Goal: Task Accomplishment & Management: Manage account settings

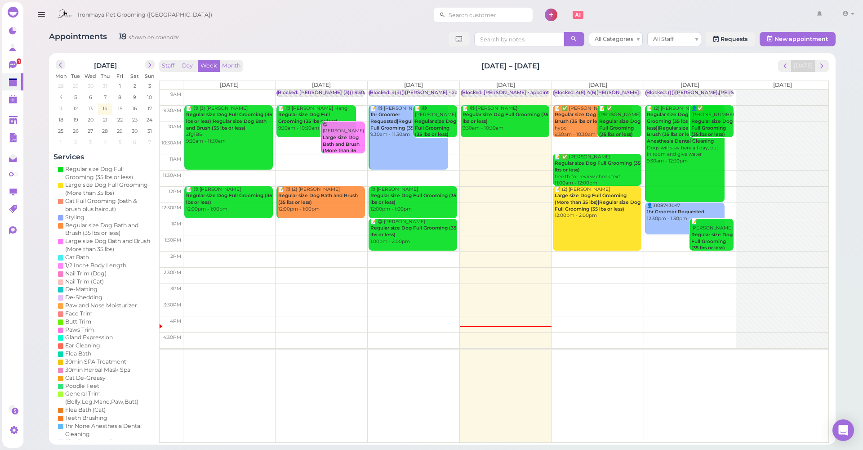
click at [491, 21] on input at bounding box center [489, 15] width 87 height 14
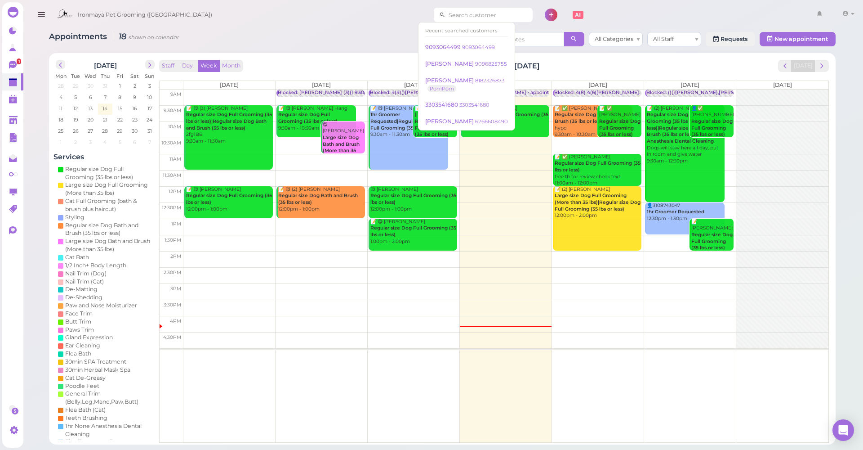
click at [452, 14] on input at bounding box center [489, 15] width 87 height 14
click at [452, 13] on input at bounding box center [489, 15] width 87 height 14
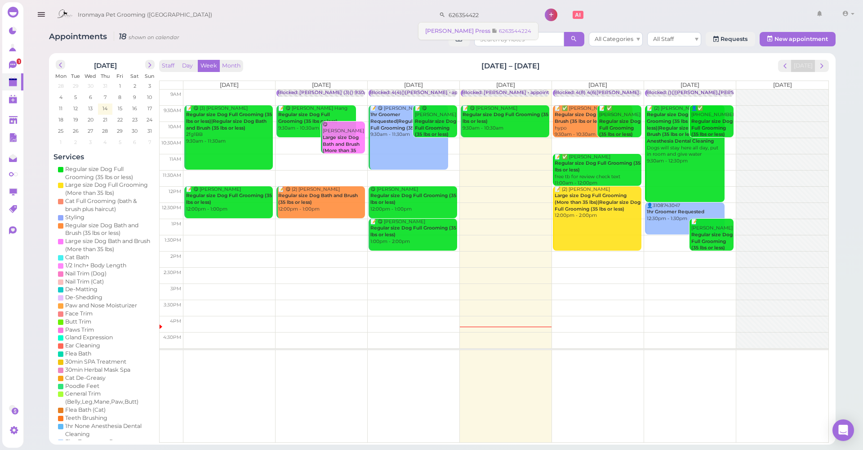
type input "626354422"
click at [450, 27] on span "[PERSON_NAME] Press" at bounding box center [458, 30] width 67 height 7
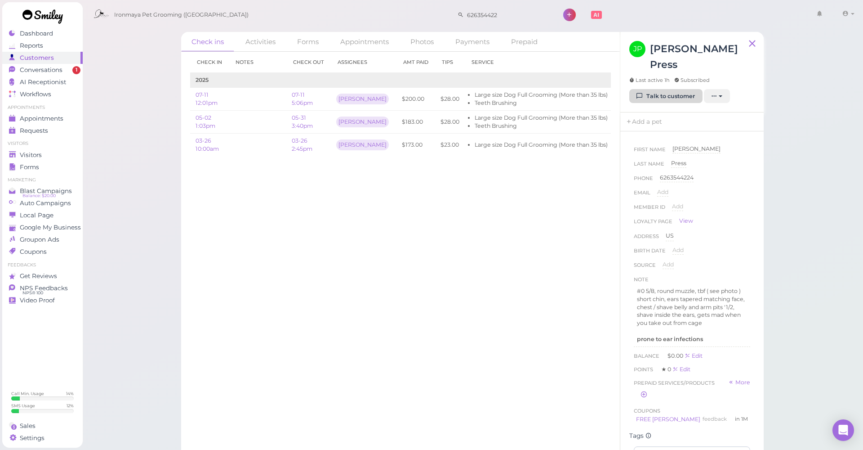
click at [671, 89] on link "Talk to customer" at bounding box center [666, 96] width 73 height 14
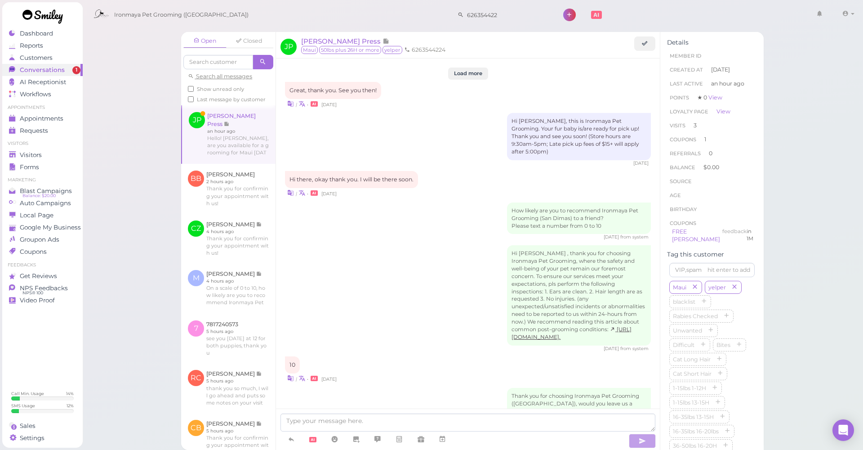
scroll to position [1191, 0]
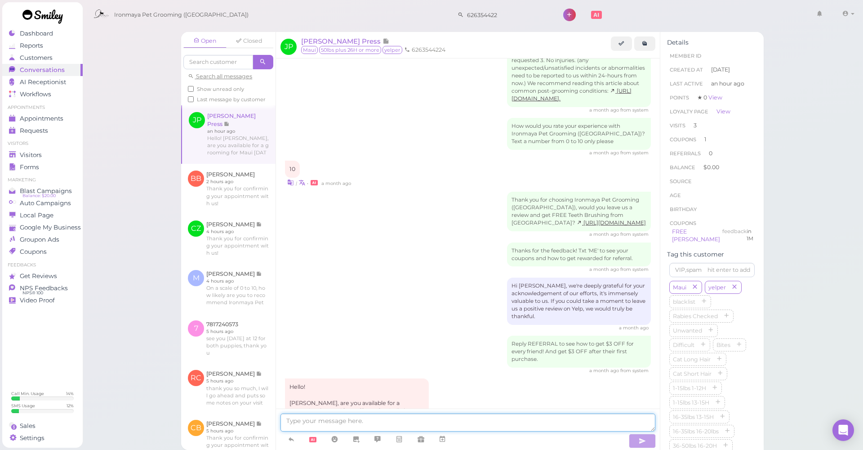
click at [349, 420] on textarea at bounding box center [468, 422] width 375 height 18
type textarea "Good afternoon, yes of course, can you come in at 9:30am"
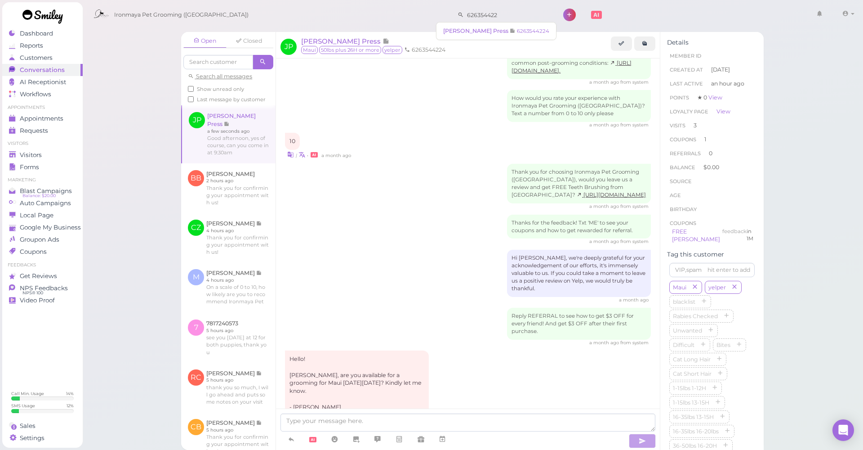
drag, startPoint x: 494, startPoint y: 17, endPoint x: 413, endPoint y: 10, distance: 81.7
click at [413, 10] on div "Ironmaya Pet Grooming ([GEOGRAPHIC_DATA]) 626354422 1 Account" at bounding box center [473, 15] width 769 height 26
type input "6265092104"
click at [462, 31] on span "6265092104" at bounding box center [460, 30] width 35 height 7
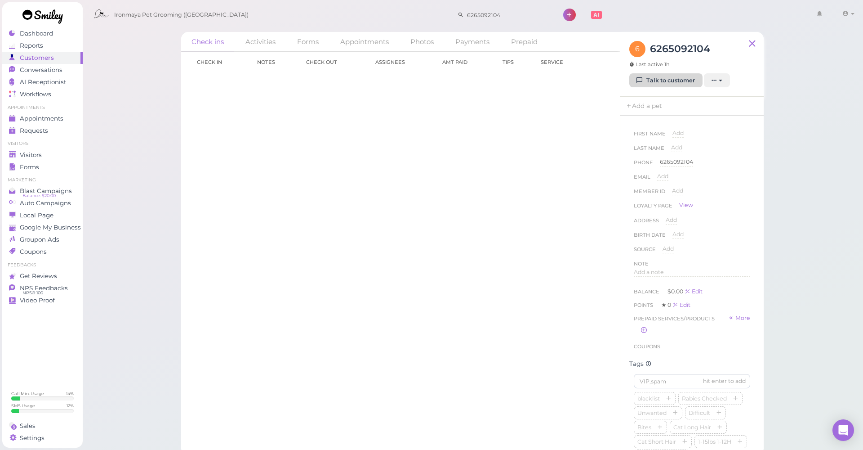
click at [643, 79] on icon at bounding box center [640, 80] width 6 height 7
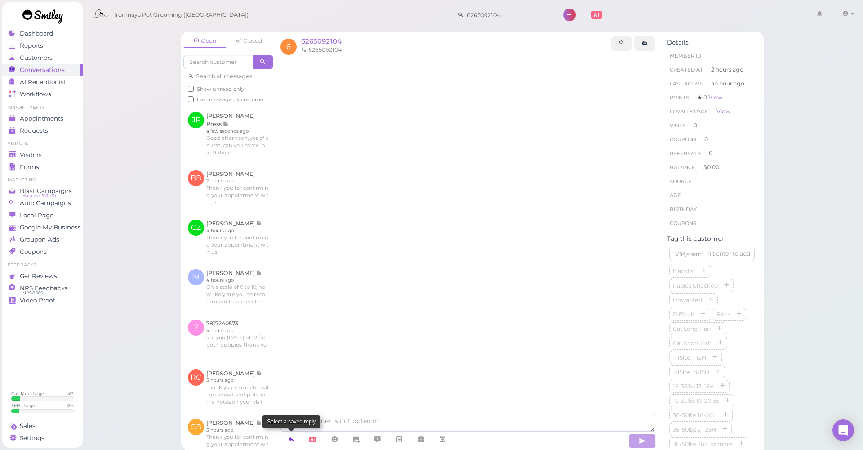
click at [293, 435] on icon at bounding box center [291, 438] width 7 height 9
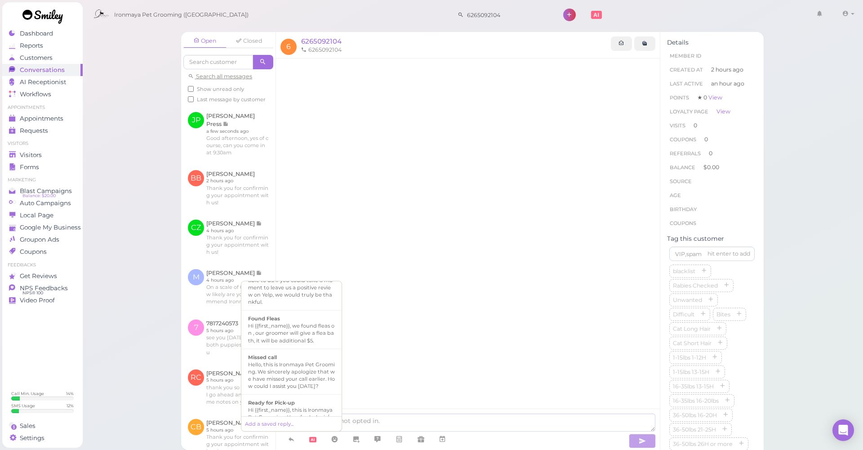
scroll to position [182, 0]
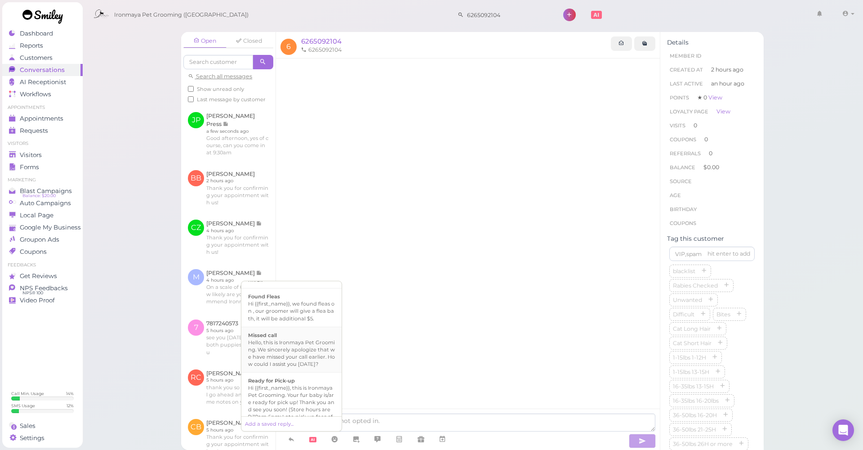
click at [326, 358] on div "Hello, this is Ironmaya Pet Grooming. We sincerely apologize that we have misse…" at bounding box center [291, 353] width 87 height 29
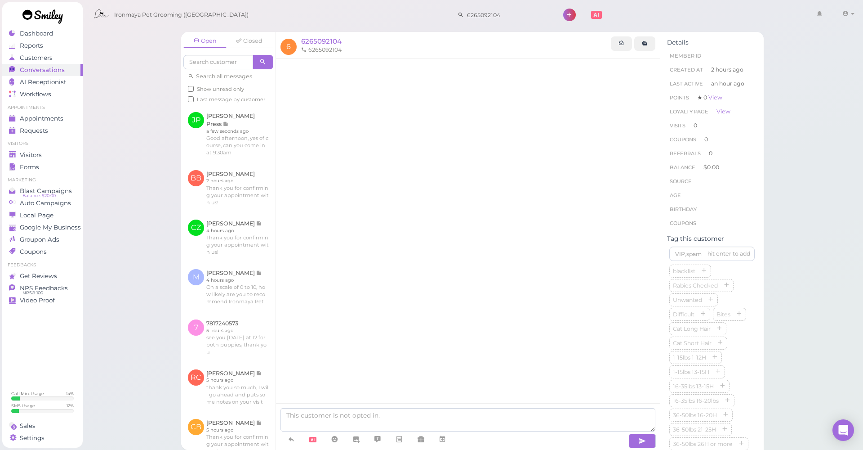
type textarea "Hello, this is Ironmaya Pet Grooming. We sincerely apologize that we have misse…"
click at [637, 437] on button "button" at bounding box center [642, 440] width 27 height 14
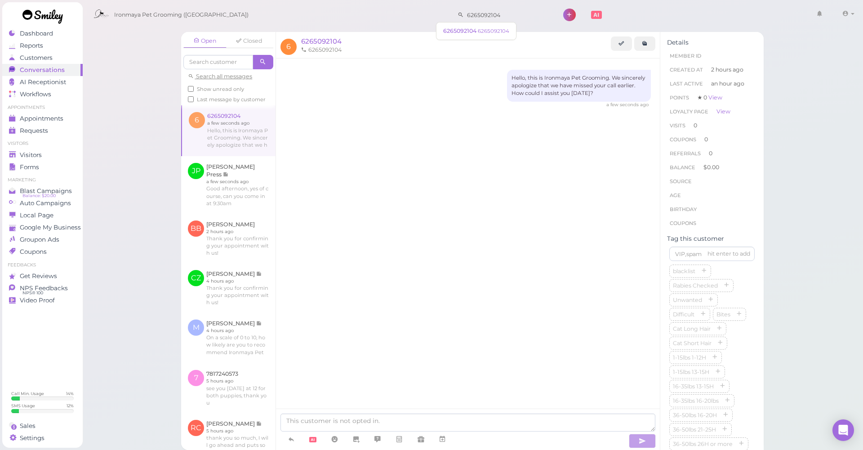
drag, startPoint x: 499, startPoint y: 18, endPoint x: 401, endPoint y: 15, distance: 98.1
click at [401, 15] on div "Ironmaya Pet Grooming ([GEOGRAPHIC_DATA]) 6265092104 1 Account" at bounding box center [473, 15] width 769 height 26
click at [477, 29] on span "[PERSON_NAME]" at bounding box center [468, 30] width 50 height 7
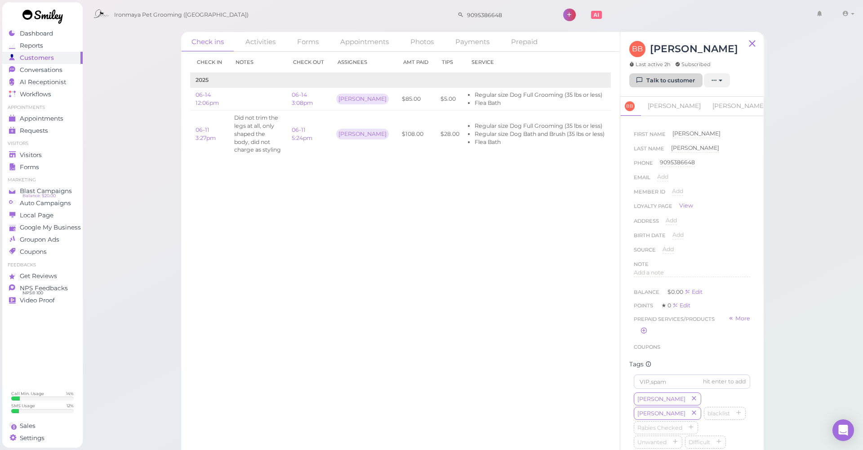
click at [649, 81] on link "Talk to customer" at bounding box center [666, 80] width 73 height 14
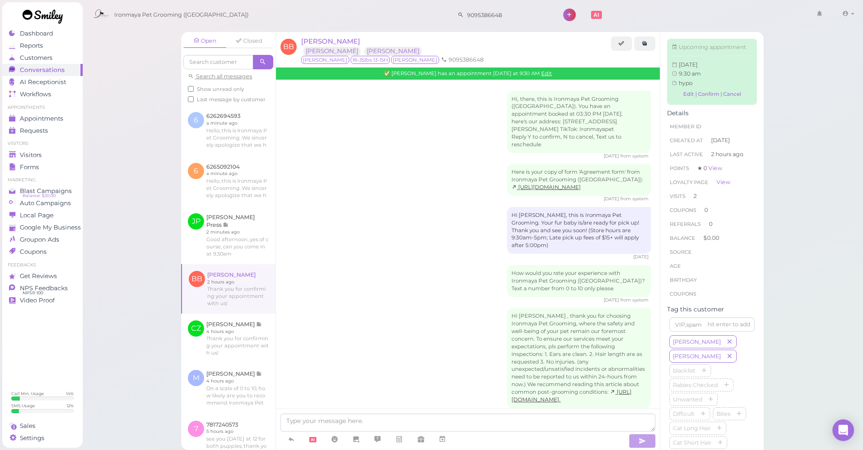
scroll to position [678, 0]
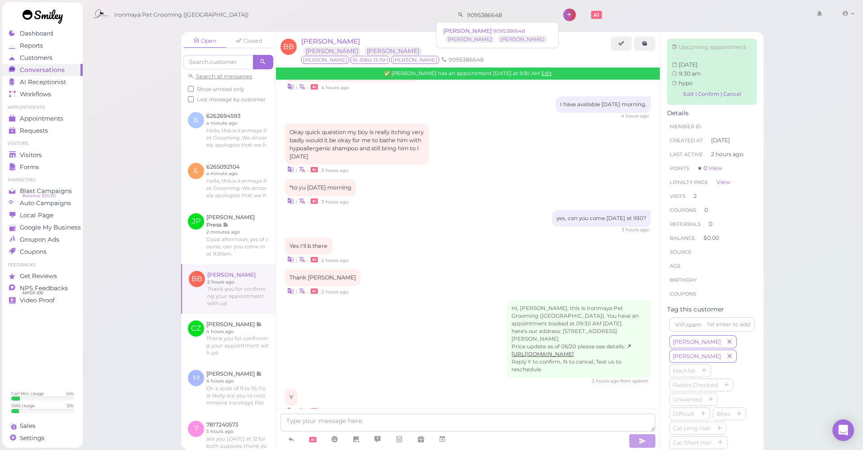
drag, startPoint x: 490, startPoint y: 11, endPoint x: 436, endPoint y: 10, distance: 54.4
click at [436, 10] on div "Ironmaya Pet Grooming ([GEOGRAPHIC_DATA]) 9095386648 1 Account" at bounding box center [473, 15] width 769 height 26
drag, startPoint x: 514, startPoint y: 16, endPoint x: 433, endPoint y: 13, distance: 80.6
click at [433, 13] on div "Ironmaya Pet Grooming ([GEOGRAPHIC_DATA]) 9095386648 1 Account [PERSON_NAME]" at bounding box center [473, 15] width 769 height 26
type input "6263600876"
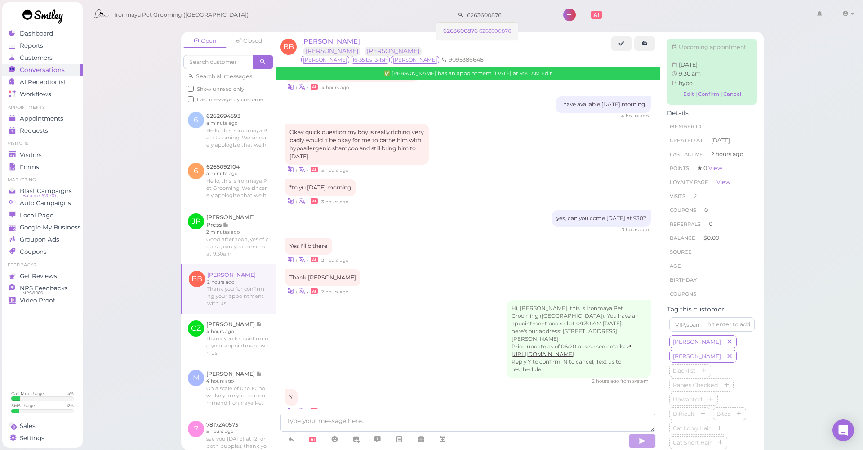
click at [467, 30] on span "6263600876" at bounding box center [461, 30] width 36 height 7
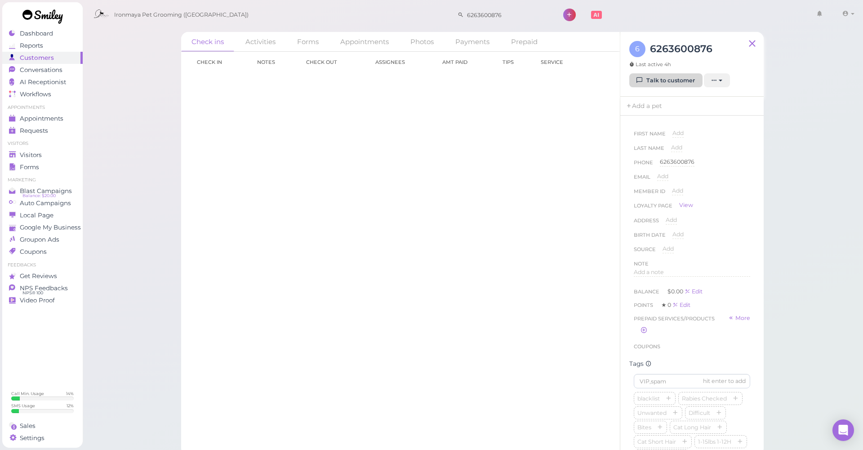
click at [679, 80] on link "Talk to customer" at bounding box center [666, 80] width 73 height 14
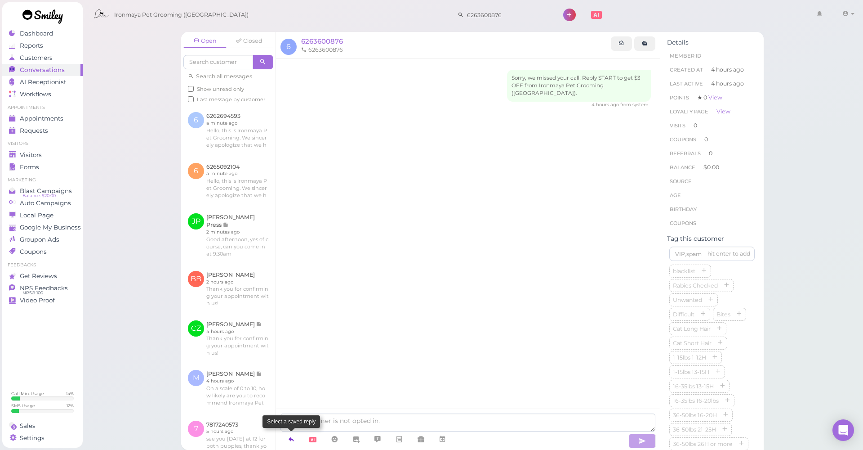
click at [286, 438] on link at bounding box center [292, 439] width 22 height 16
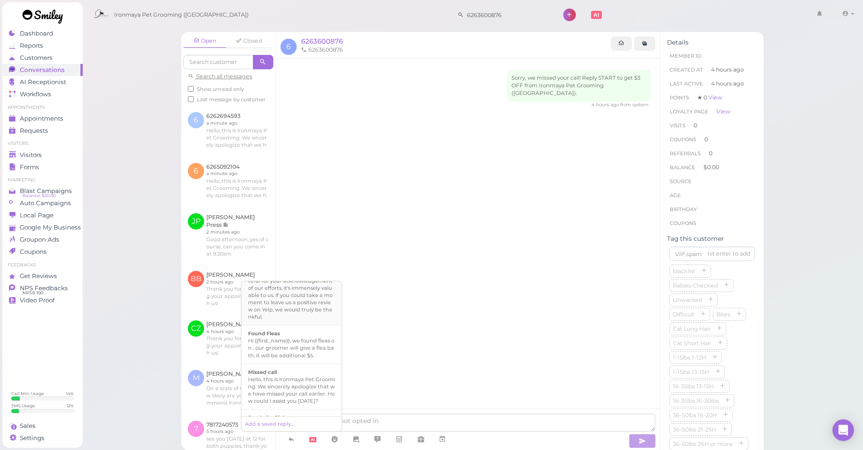
scroll to position [153, 0]
click at [305, 369] on div "Hello, this is Ironmaya Pet Grooming. We sincerely apologize that we have misse…" at bounding box center [291, 382] width 87 height 29
type textarea "Hello, this is Ironmaya Pet Grooming. We sincerely apologize that we have misse…"
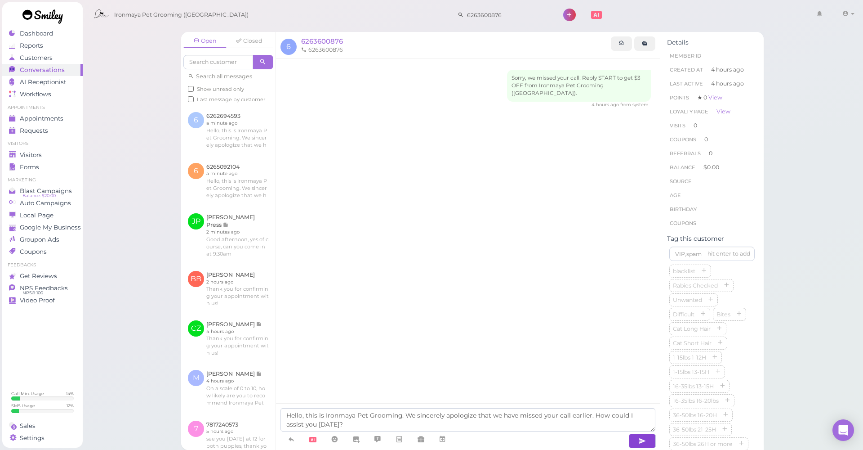
click at [645, 440] on icon "button" at bounding box center [642, 440] width 7 height 9
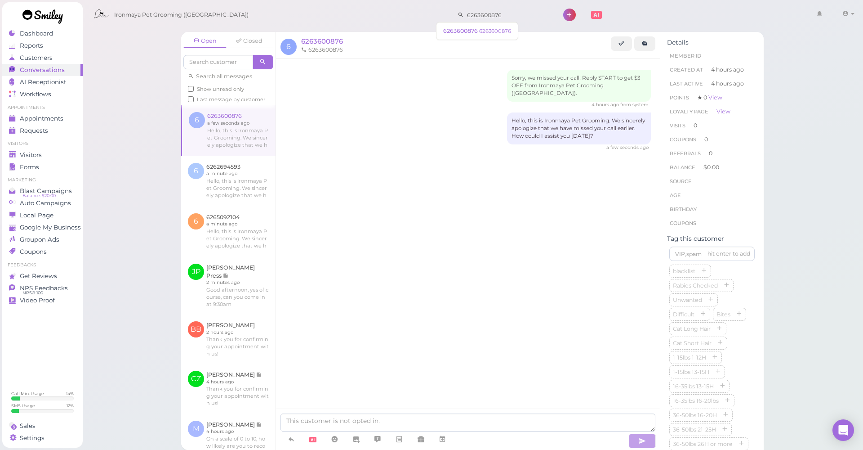
drag, startPoint x: 502, startPoint y: 14, endPoint x: 391, endPoint y: 2, distance: 111.7
click at [391, 2] on div "Ironmaya Pet Grooming ([GEOGRAPHIC_DATA]) 6263600876 1 Account" at bounding box center [473, 12] width 782 height 25
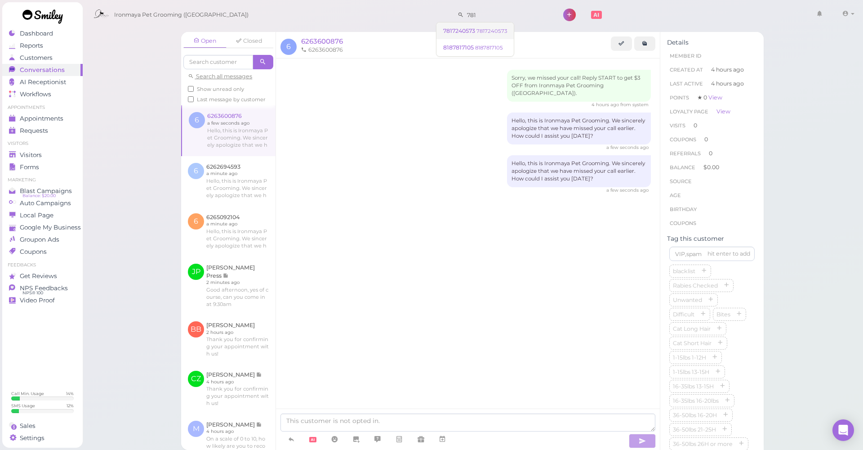
click at [462, 33] on span "7817240573" at bounding box center [459, 30] width 33 height 7
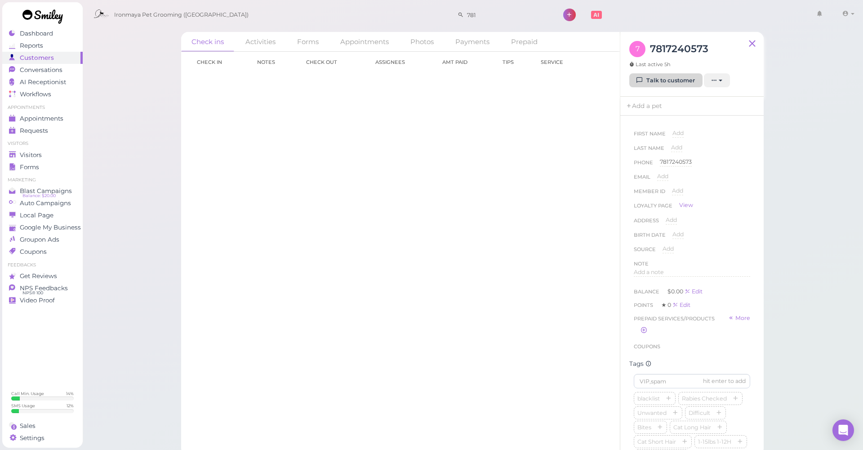
click at [648, 82] on link "Talk to customer" at bounding box center [666, 80] width 73 height 14
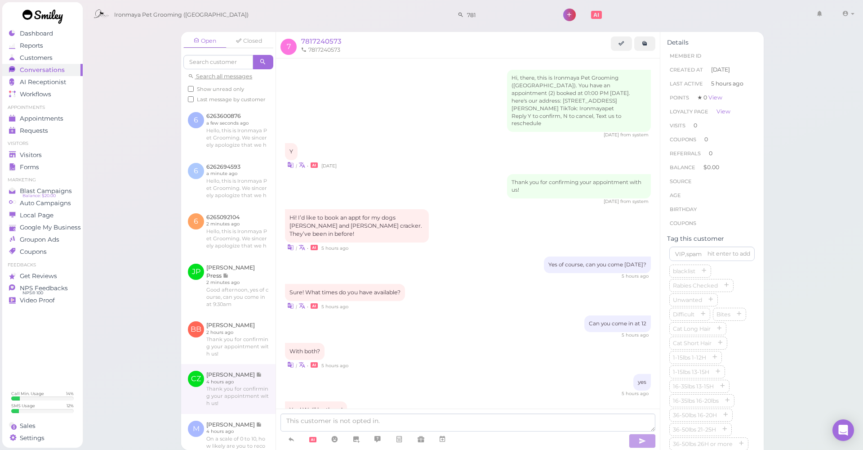
scroll to position [63, 0]
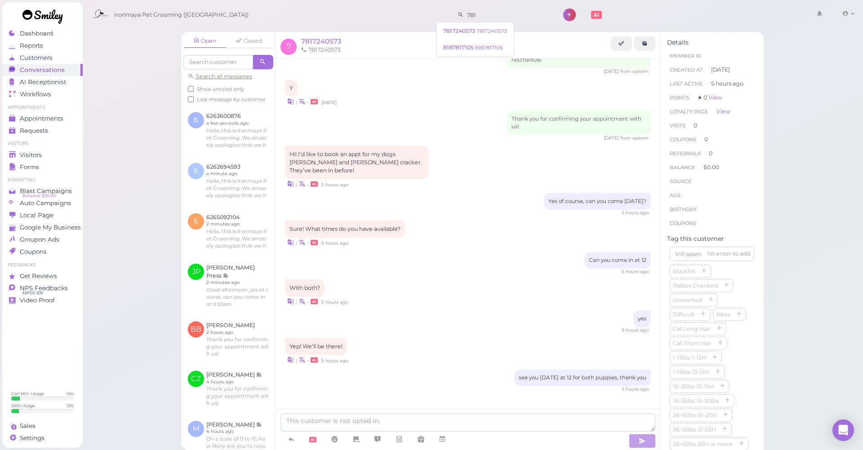
drag, startPoint x: 472, startPoint y: 18, endPoint x: 399, endPoint y: 15, distance: 72.9
click at [399, 15] on div "Ironmaya Pet Grooming ([GEOGRAPHIC_DATA]) 781 1 Account Logout" at bounding box center [473, 15] width 769 height 26
click at [461, 30] on span "6262694593" at bounding box center [461, 30] width 36 height 7
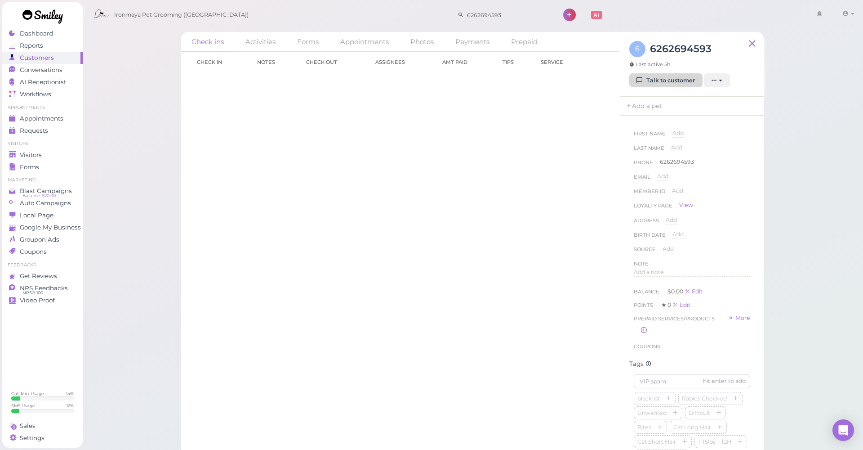
click at [674, 85] on link "Talk to customer" at bounding box center [666, 80] width 73 height 14
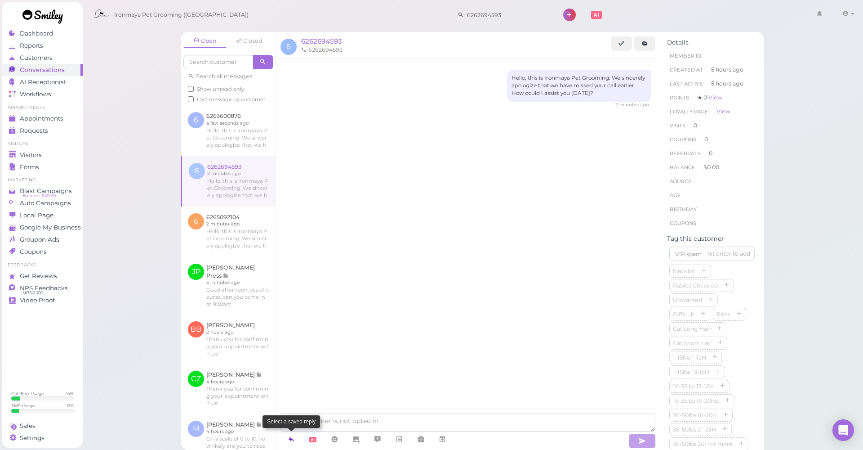
click at [293, 438] on icon at bounding box center [291, 438] width 7 height 9
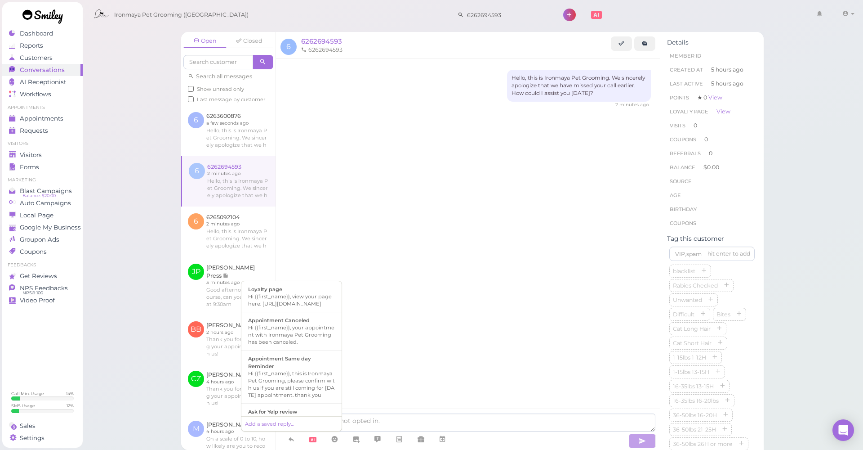
click at [413, 235] on div "Hello, this is Ironmaya Pet Grooming. We sincerely apologize that we have misse…" at bounding box center [468, 245] width 384 height 375
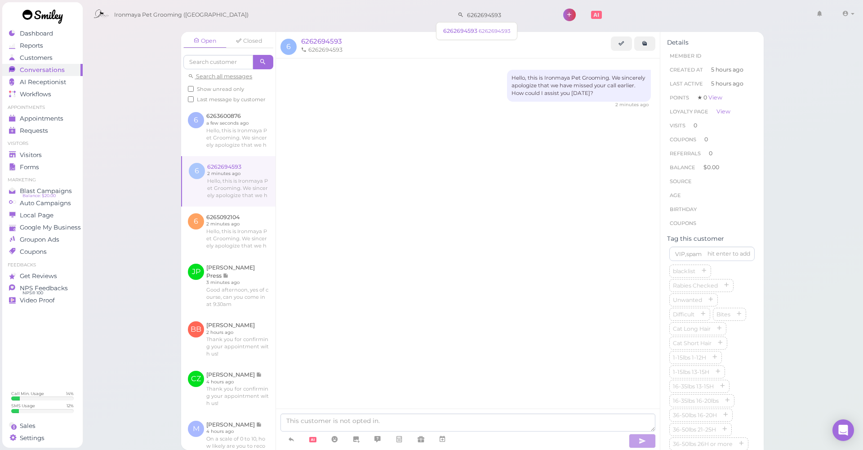
drag, startPoint x: 490, startPoint y: 12, endPoint x: 428, endPoint y: 6, distance: 62.3
click at [428, 6] on div "Ironmaya Pet Grooming ([GEOGRAPHIC_DATA]) 6262694593 1 Account" at bounding box center [473, 15] width 769 height 26
type input "6262429879"
click at [468, 28] on span "6262429879" at bounding box center [461, 30] width 36 height 7
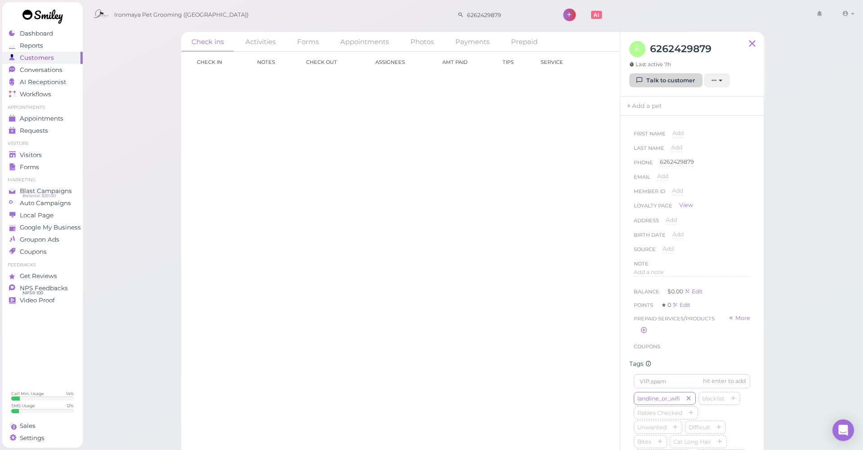
click at [672, 76] on link "Talk to customer" at bounding box center [666, 80] width 73 height 14
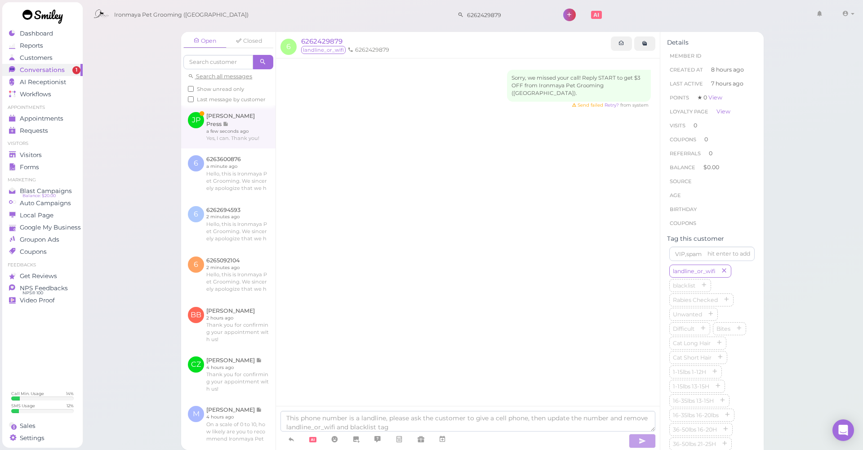
click at [258, 125] on link at bounding box center [228, 126] width 94 height 43
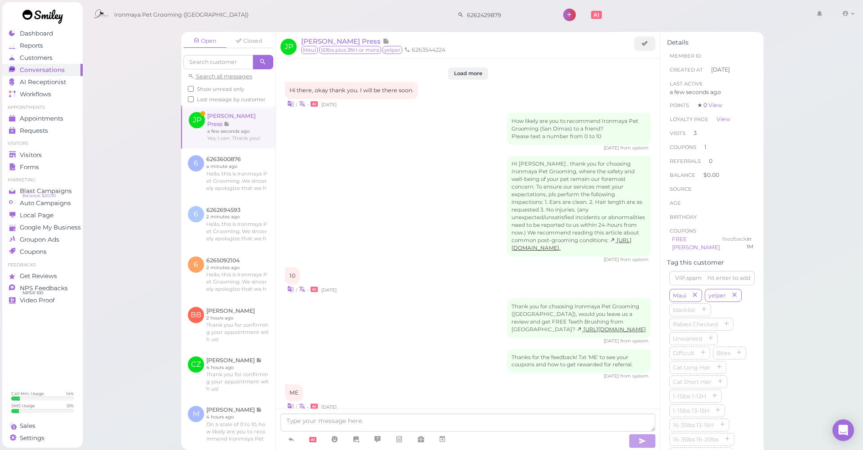
scroll to position [1176, 0]
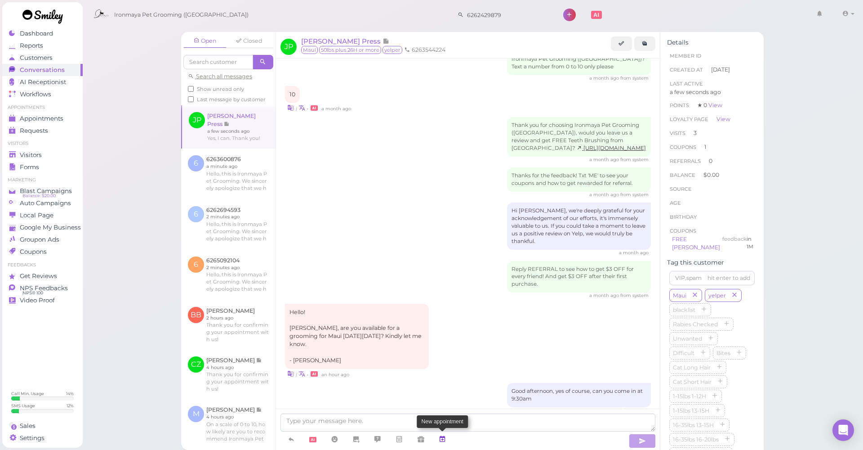
click at [444, 441] on icon at bounding box center [442, 438] width 7 height 9
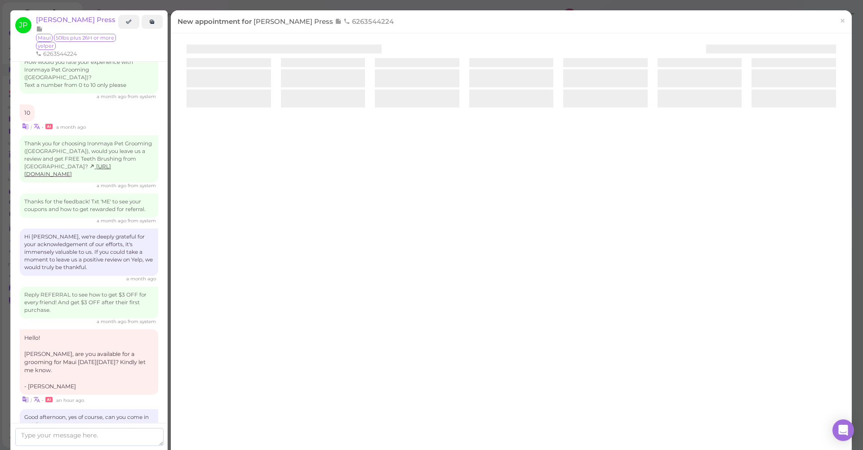
scroll to position [1176, 0]
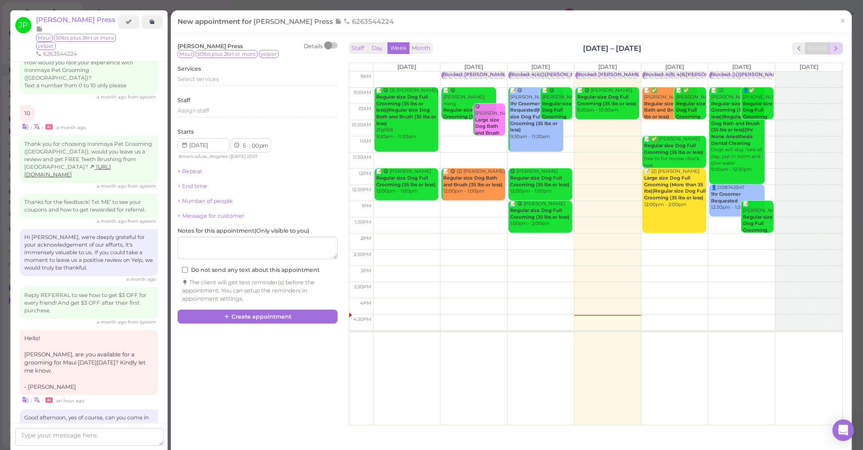
click at [840, 49] on span "next" at bounding box center [836, 48] width 9 height 9
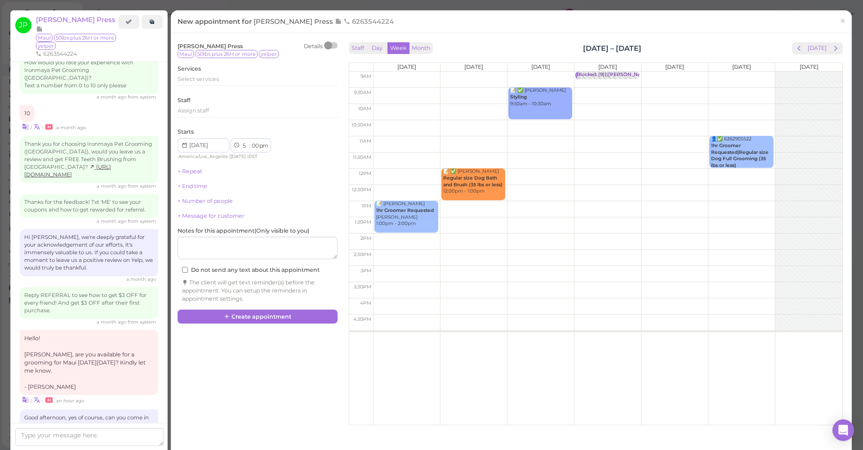
click at [399, 91] on td at bounding box center [607, 96] width 469 height 16
type input "[DATE]"
select select "9"
select select "30"
select select "am"
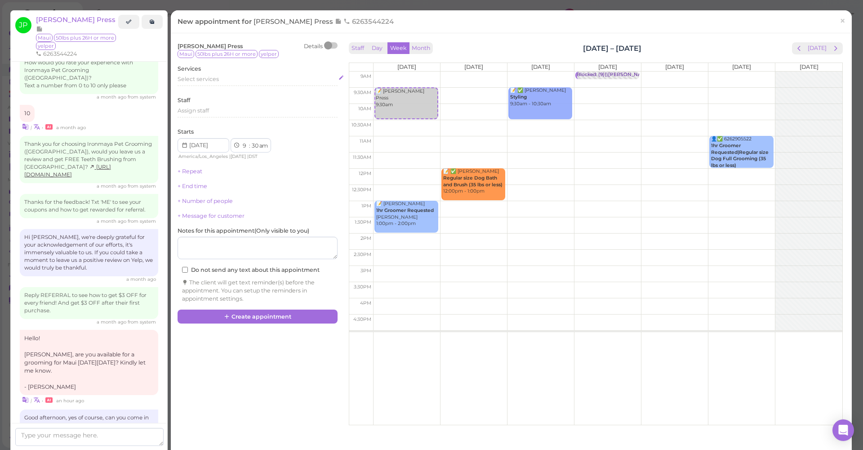
click at [237, 76] on div "Select services" at bounding box center [258, 79] width 160 height 8
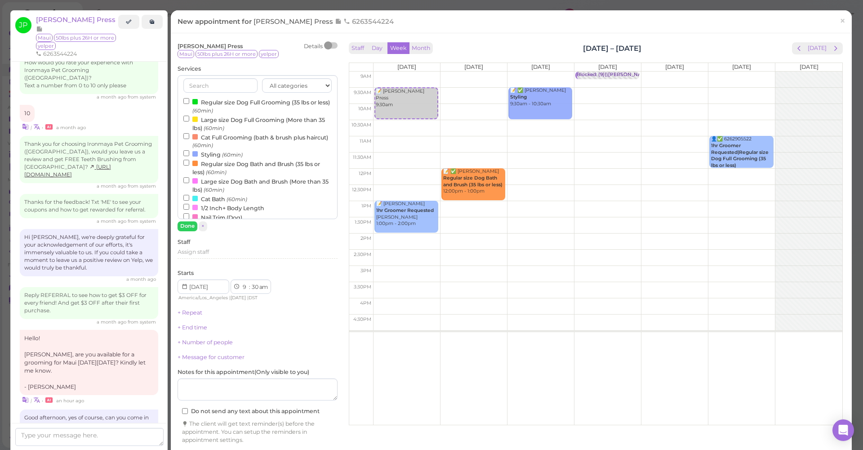
click at [229, 120] on label "Large size Dog Full Grooming (More than 35 lbs) (60min)" at bounding box center [257, 124] width 148 height 18
click at [189, 120] on input "Large size Dog Full Grooming (More than 35 lbs) (60min)" at bounding box center [186, 119] width 6 height 6
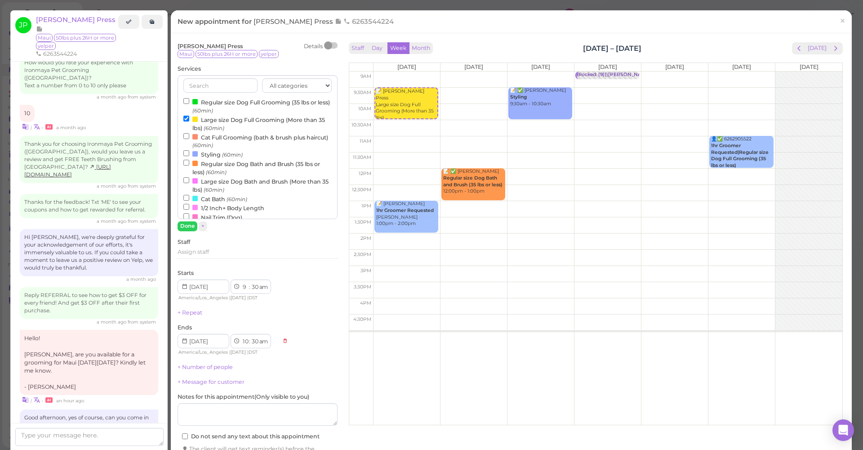
click at [217, 121] on label "Large size Dog Full Grooming (More than 35 lbs) (60min)" at bounding box center [257, 124] width 148 height 18
click at [189, 121] on input "Large size Dog Full Grooming (More than 35 lbs) (60min)" at bounding box center [186, 119] width 6 height 6
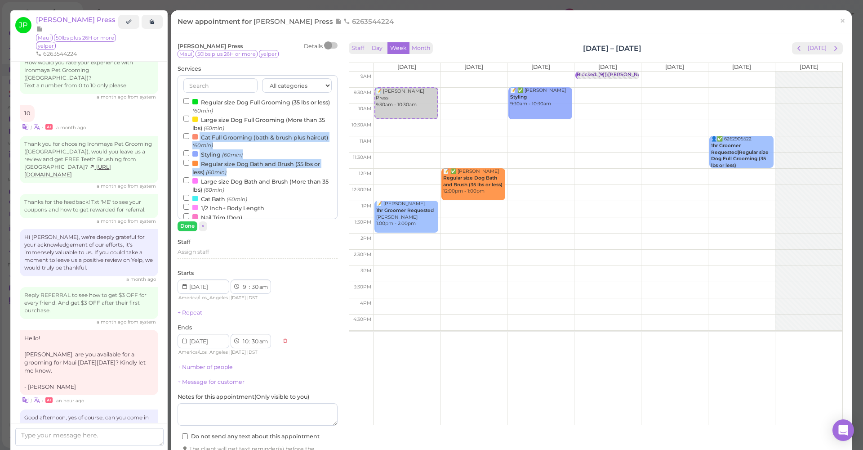
drag, startPoint x: 335, startPoint y: 119, endPoint x: 330, endPoint y: 147, distance: 29.2
click at [334, 158] on div "All categories Full Grooming Bath & Brush Add-ons Special Requests Ironmaya Mer…" at bounding box center [258, 147] width 160 height 144
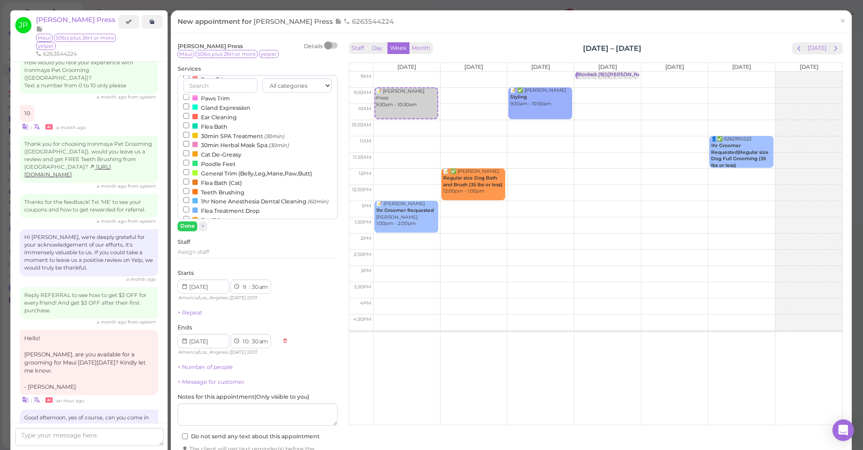
scroll to position [196, 0]
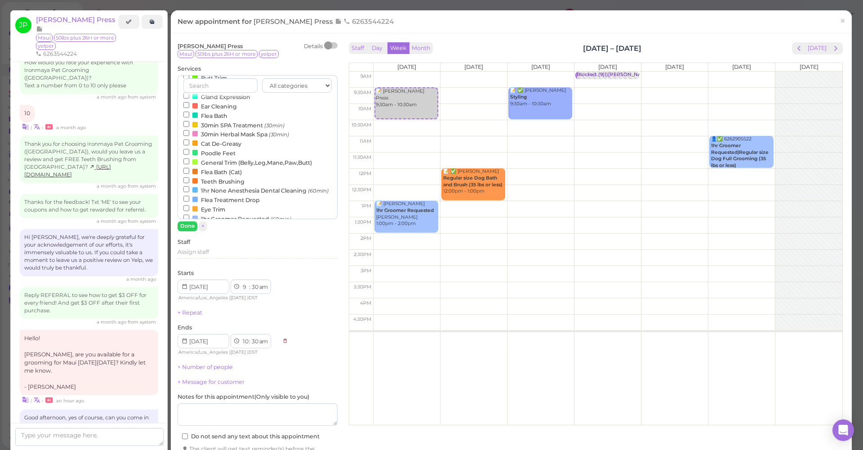
click at [219, 214] on label "1hr Groomer Requested (60min)" at bounding box center [237, 218] width 108 height 9
click at [189, 214] on input "1hr Groomer Requested (60min)" at bounding box center [186, 217] width 6 height 6
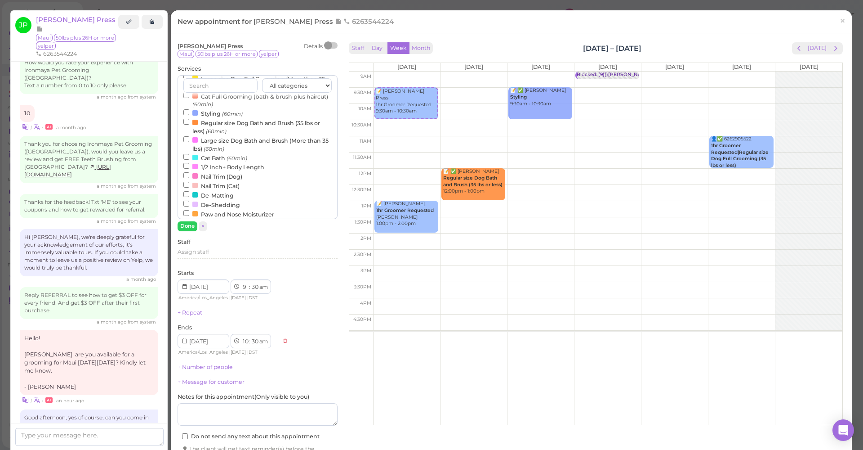
scroll to position [0, 0]
click at [232, 117] on label "Large size Dog Full Grooming (More than 35 lbs) (60min)" at bounding box center [257, 124] width 148 height 18
click at [189, 117] on input "Large size Dog Full Grooming (More than 35 lbs) (60min)" at bounding box center [186, 119] width 6 height 6
select select "11"
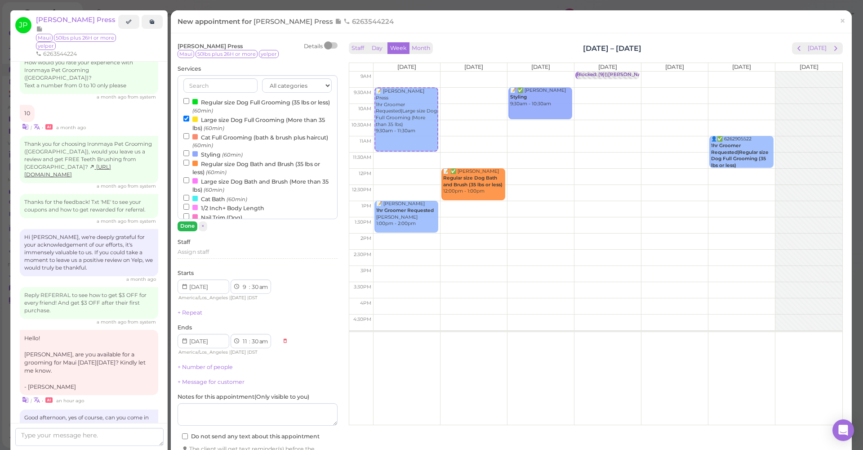
click at [190, 227] on button "Done" at bounding box center [188, 225] width 20 height 9
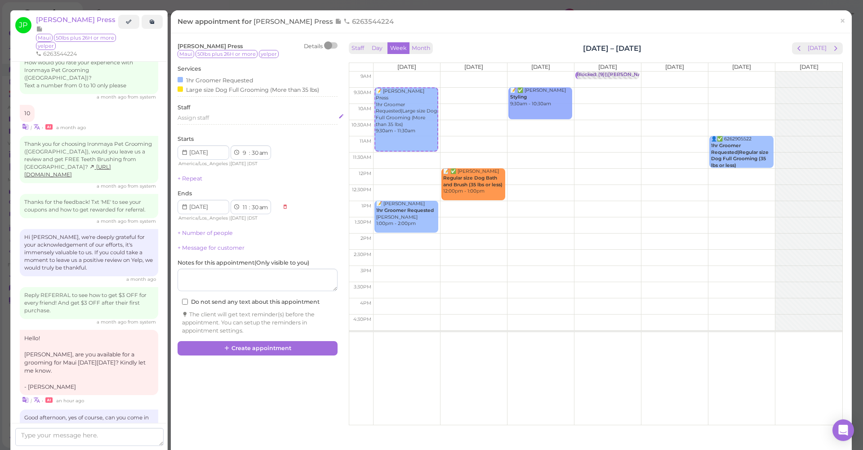
click at [197, 119] on div "Assign staff" at bounding box center [258, 118] width 160 height 8
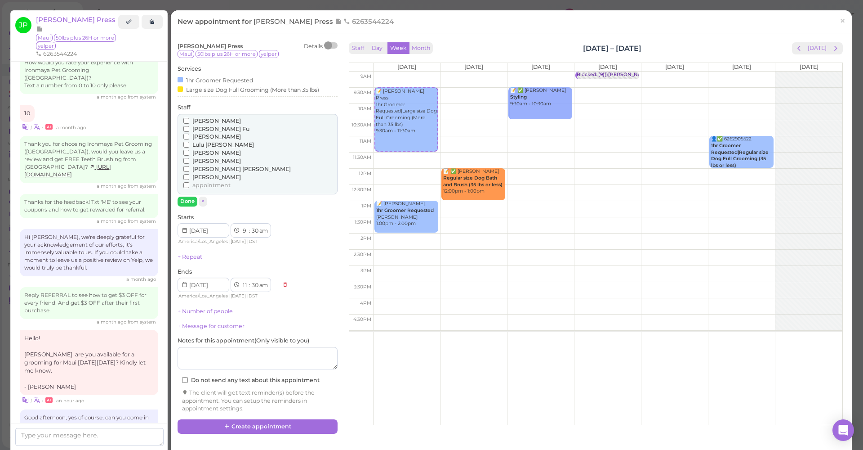
click at [197, 136] on span "[PERSON_NAME]" at bounding box center [216, 136] width 49 height 7
click at [189, 136] on input "[PERSON_NAME]" at bounding box center [186, 137] width 6 height 6
click at [194, 198] on button "Done" at bounding box center [188, 201] width 20 height 9
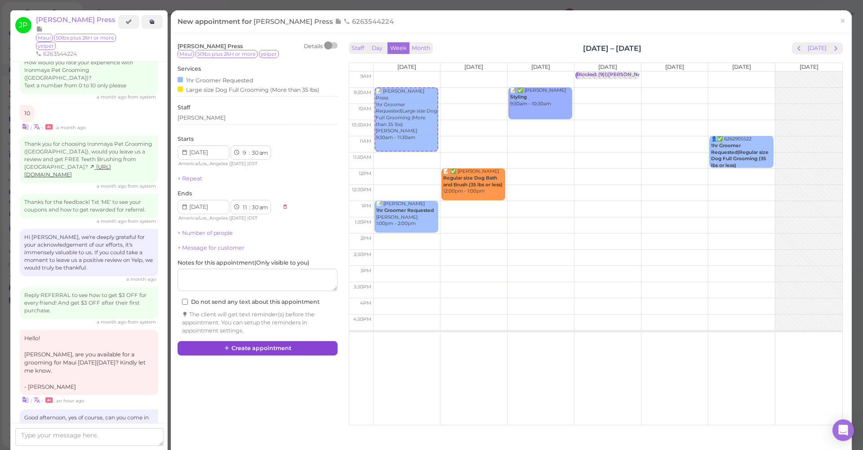
click at [233, 345] on button "Create appointment" at bounding box center [258, 348] width 160 height 14
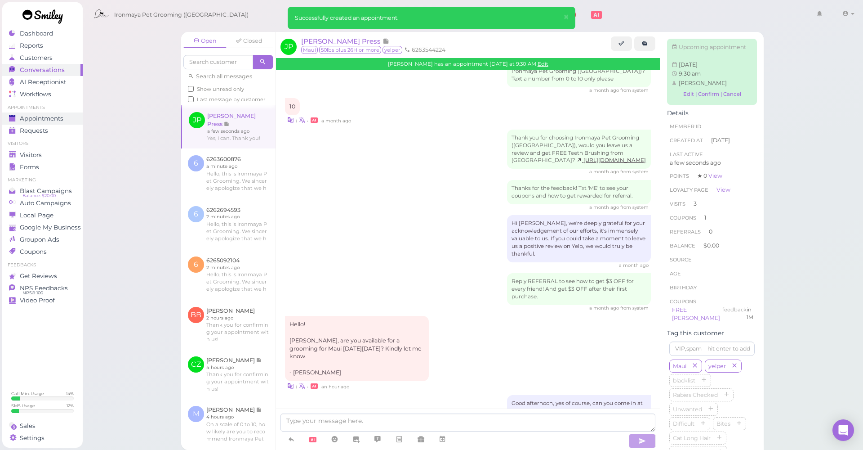
click at [49, 116] on span "Appointments" at bounding box center [42, 119] width 44 height 8
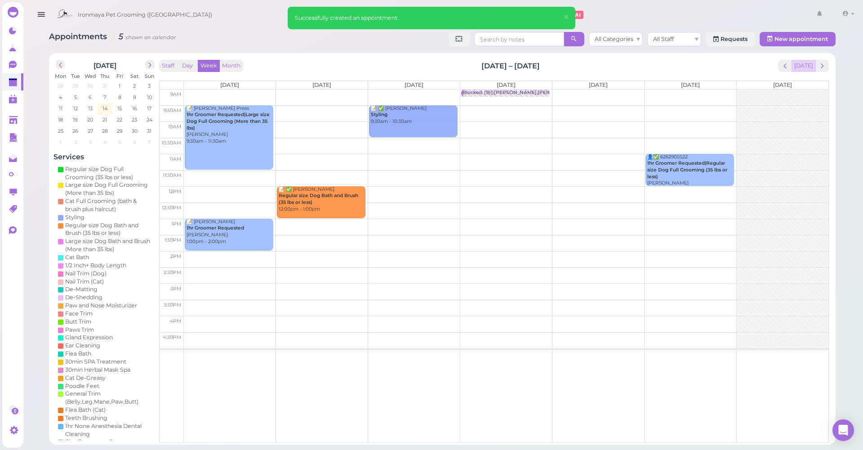
click at [795, 68] on button "[DATE]" at bounding box center [803, 66] width 24 height 12
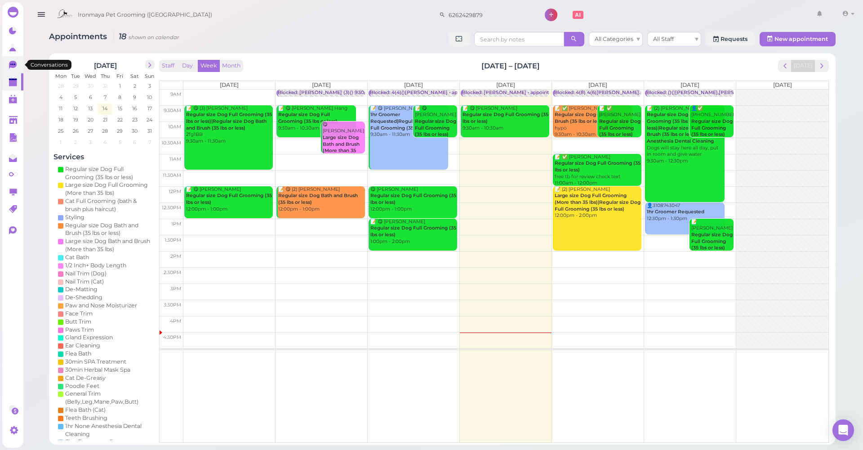
click at [13, 71] on link "0" at bounding box center [12, 64] width 21 height 17
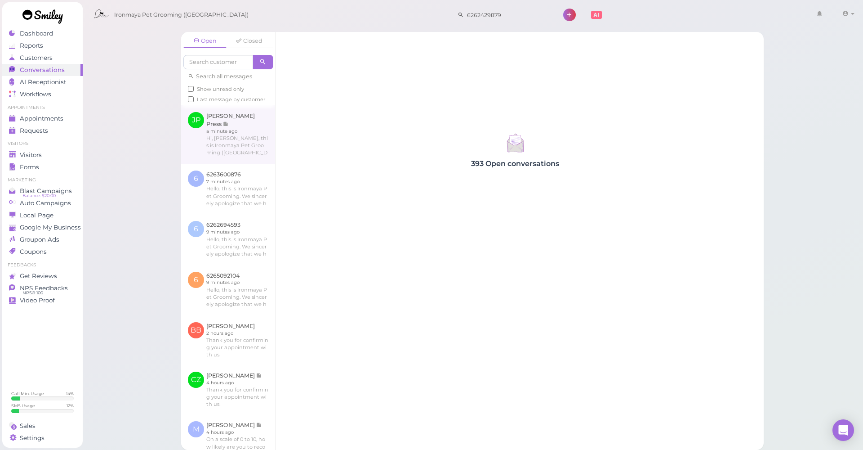
click at [215, 126] on link at bounding box center [228, 134] width 94 height 58
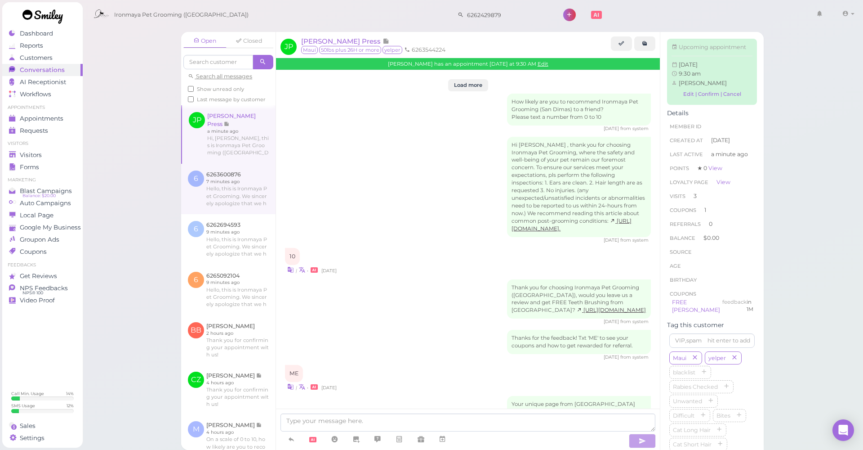
scroll to position [1230, 0]
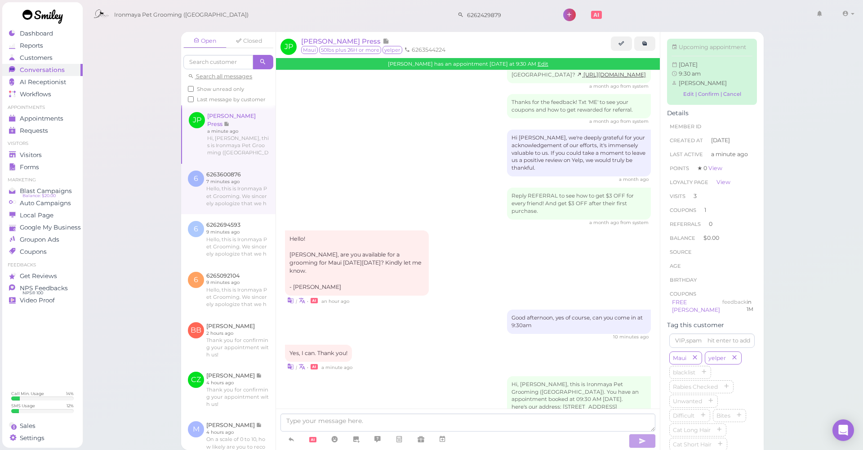
click at [238, 170] on link at bounding box center [228, 189] width 94 height 50
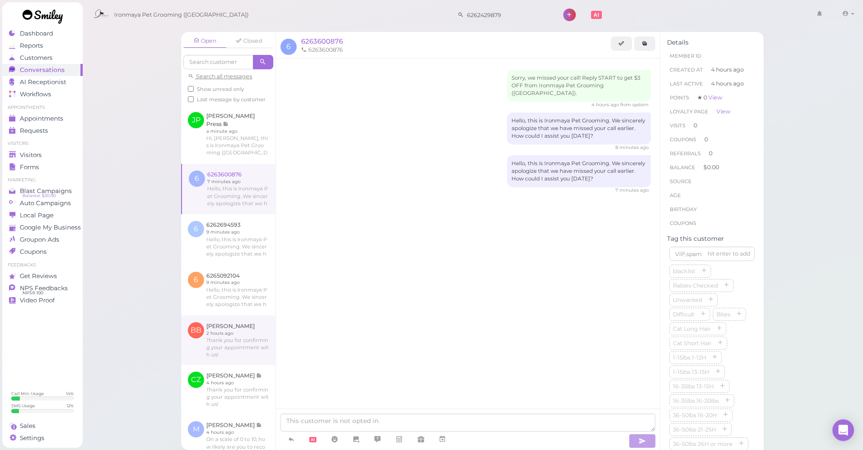
click at [209, 315] on link at bounding box center [228, 339] width 94 height 49
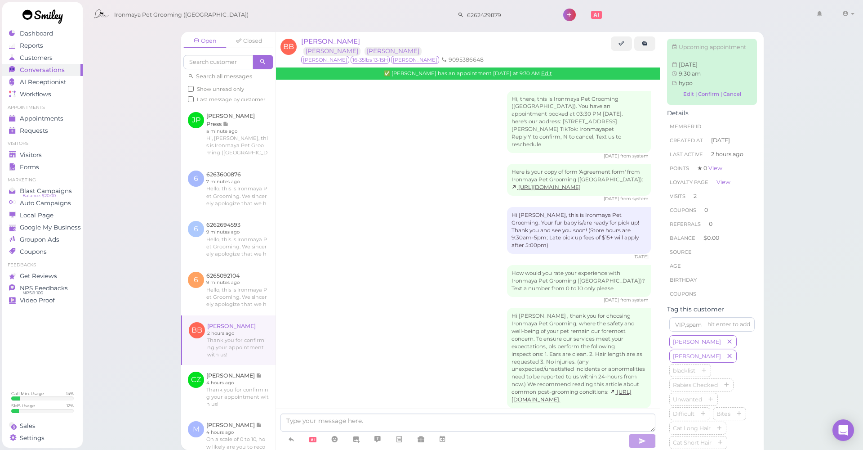
scroll to position [678, 0]
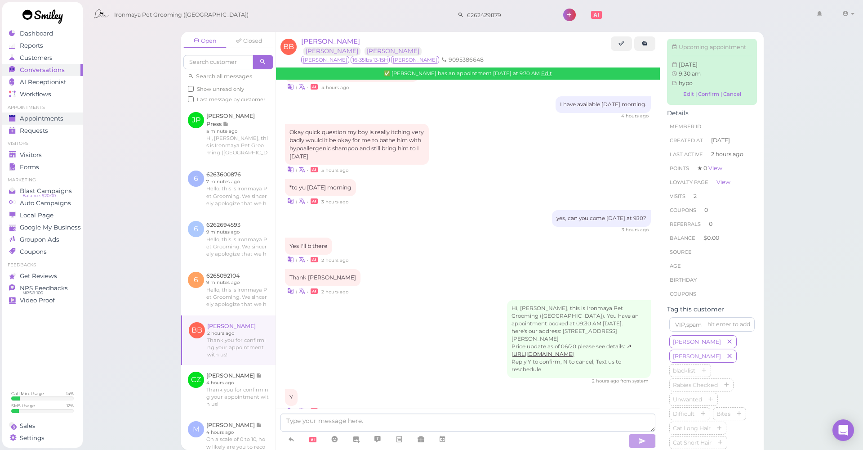
click at [47, 116] on span "Appointments" at bounding box center [42, 119] width 44 height 8
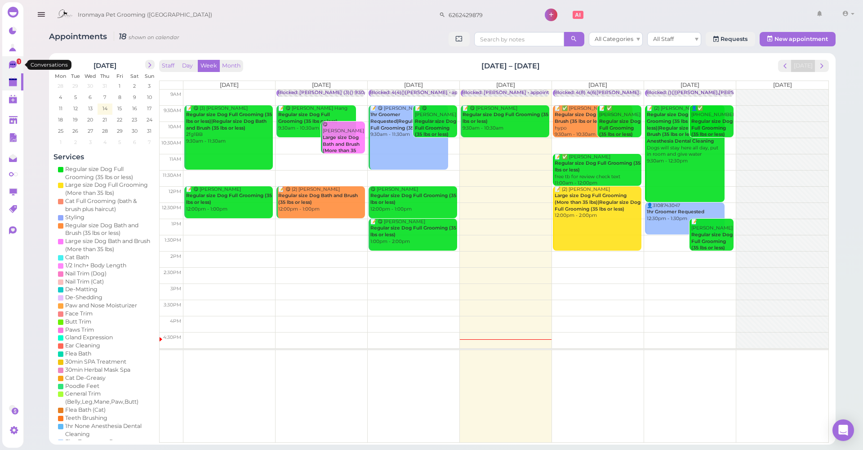
click at [14, 67] on icon at bounding box center [13, 65] width 8 height 8
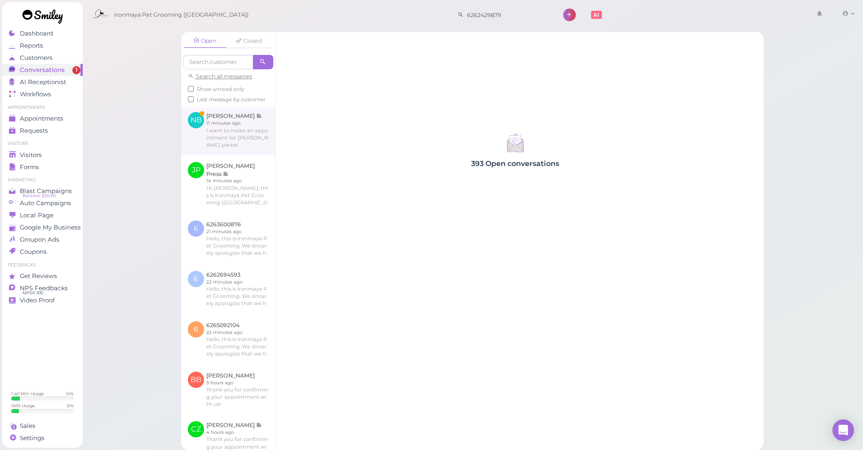
click at [221, 121] on link at bounding box center [228, 129] width 94 height 49
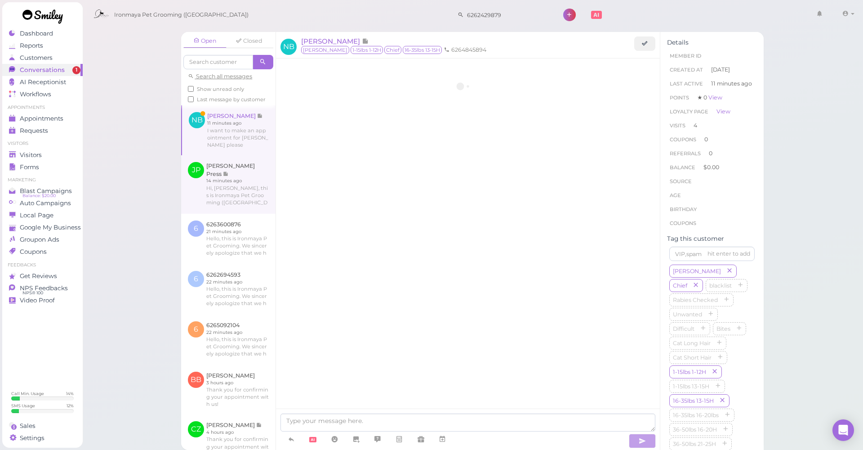
scroll to position [1202, 0]
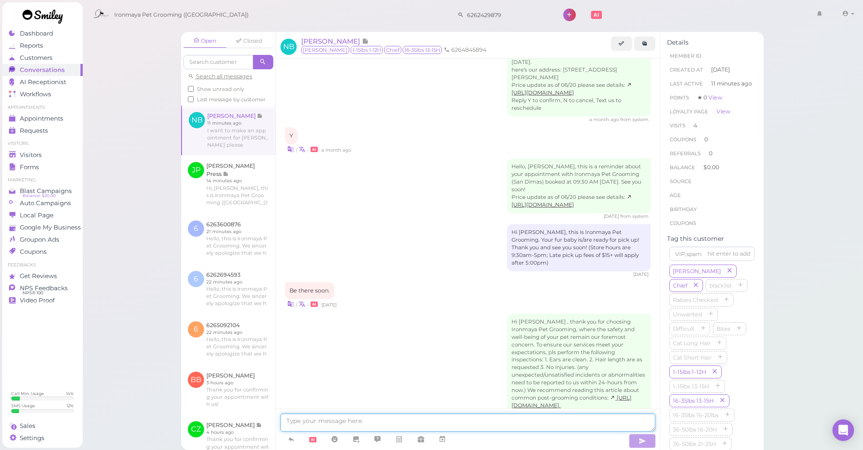
click at [375, 428] on textarea at bounding box center [468, 422] width 375 height 18
type textarea "y"
type textarea "e"
type textarea "yes, can you come [DATE]?"
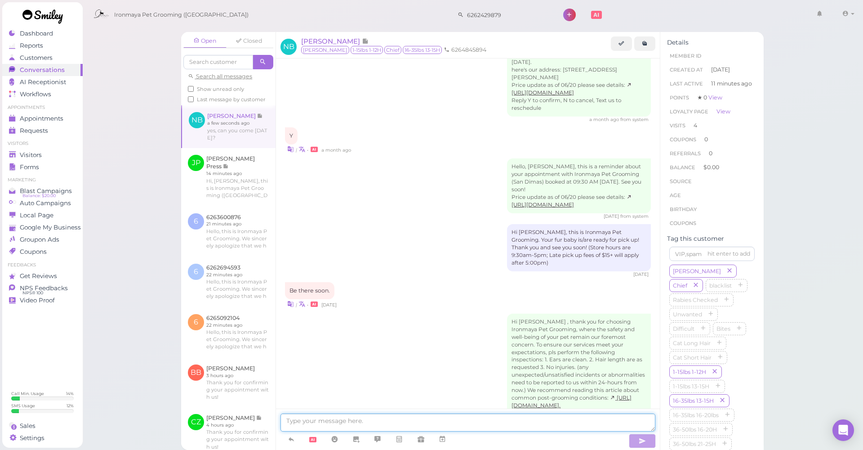
scroll to position [1223, 0]
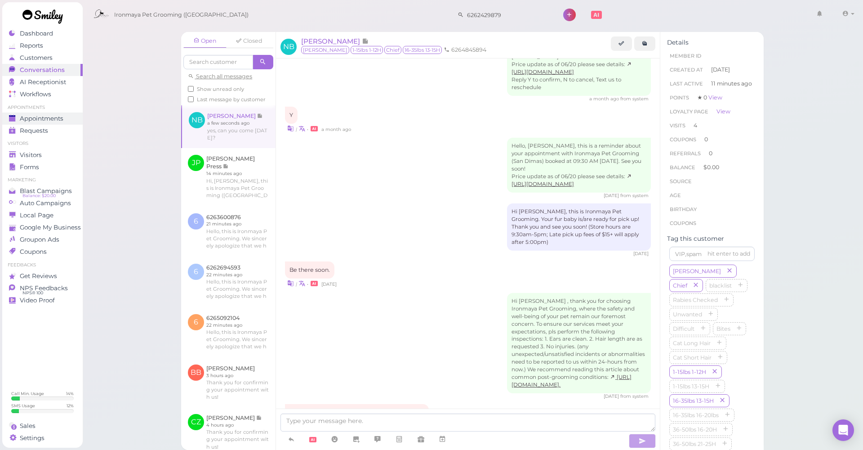
click at [33, 122] on span "Appointments" at bounding box center [42, 119] width 44 height 8
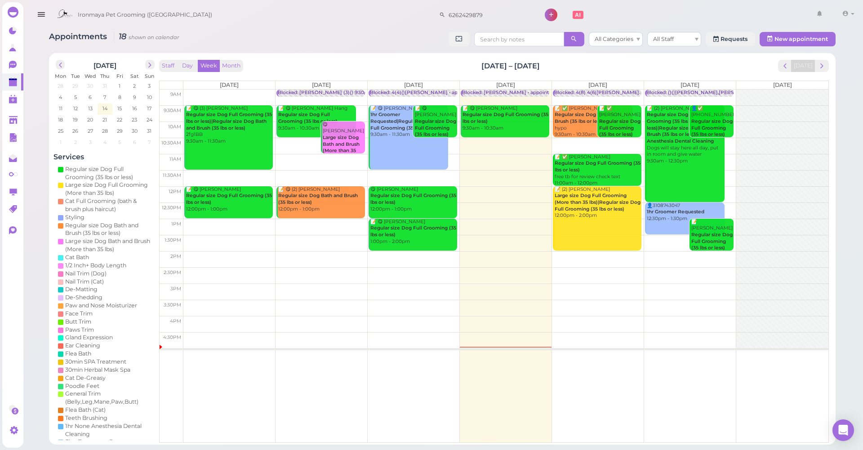
click at [4, 0] on html "Dashboard Reports Customers Conversations 0" at bounding box center [431, 225] width 863 height 450
click at [144, 1] on div "Ironmaya Pet Grooming (San Dimas) 1 Account" at bounding box center [444, 12] width 842 height 25
